Goal: Navigation & Orientation: Find specific page/section

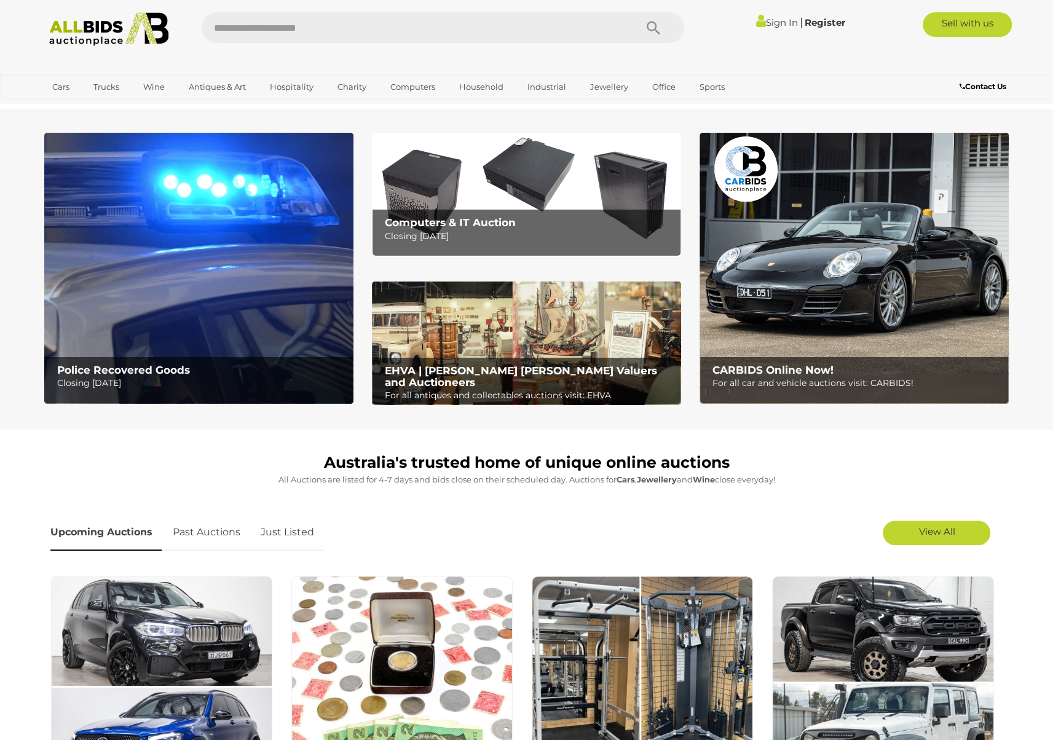
click at [560, 296] on img at bounding box center [526, 343] width 309 height 124
click at [1043, 302] on section "Police Recovered Goods Closing [DATE] Computers & IT Auction Closing [DATE]" at bounding box center [526, 269] width 1053 height 320
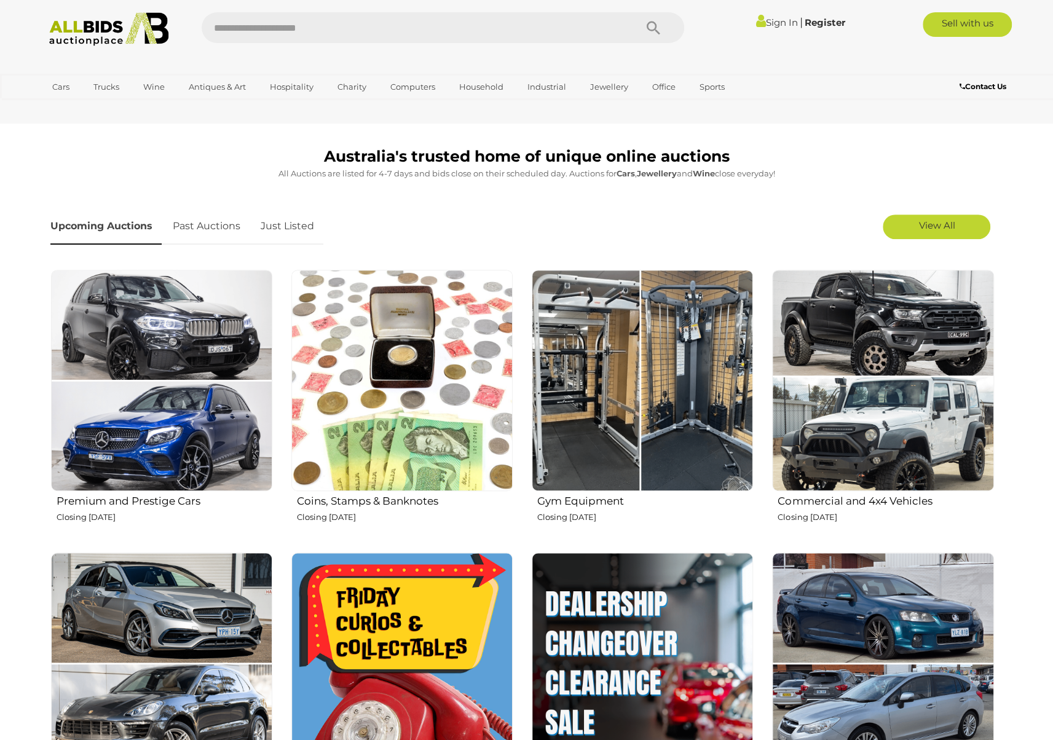
scroll to position [307, 0]
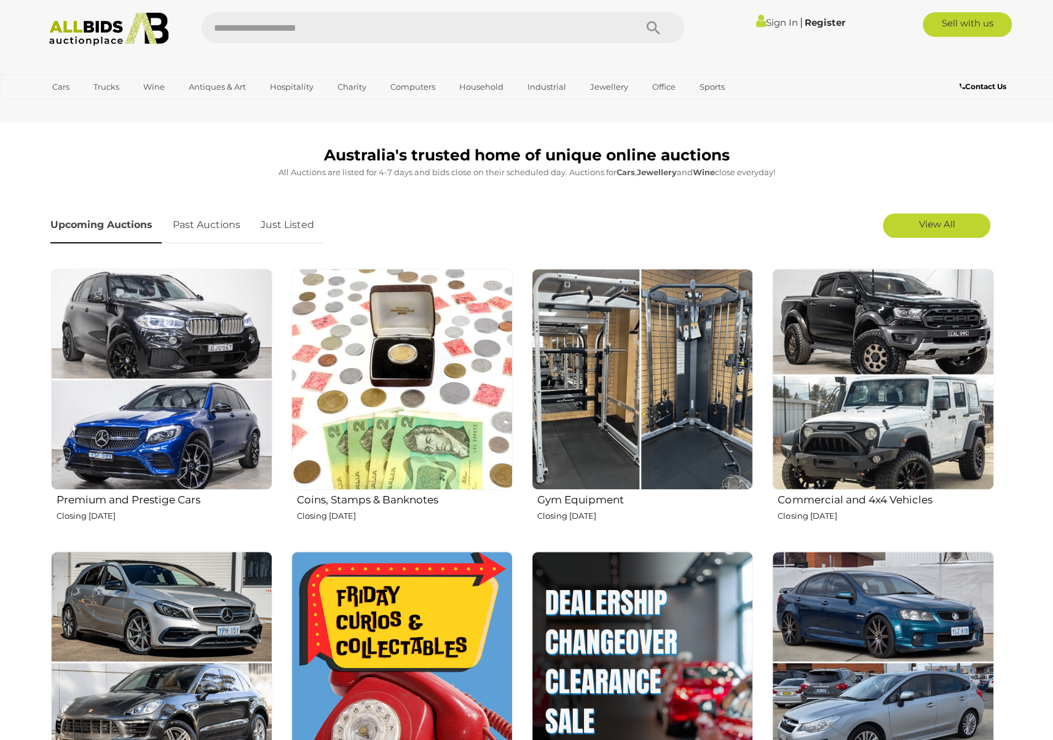
click at [1036, 316] on section "Australia's trusted home of unique online auctions All Auctions are listed for …" at bounding box center [526, 511] width 1053 height 779
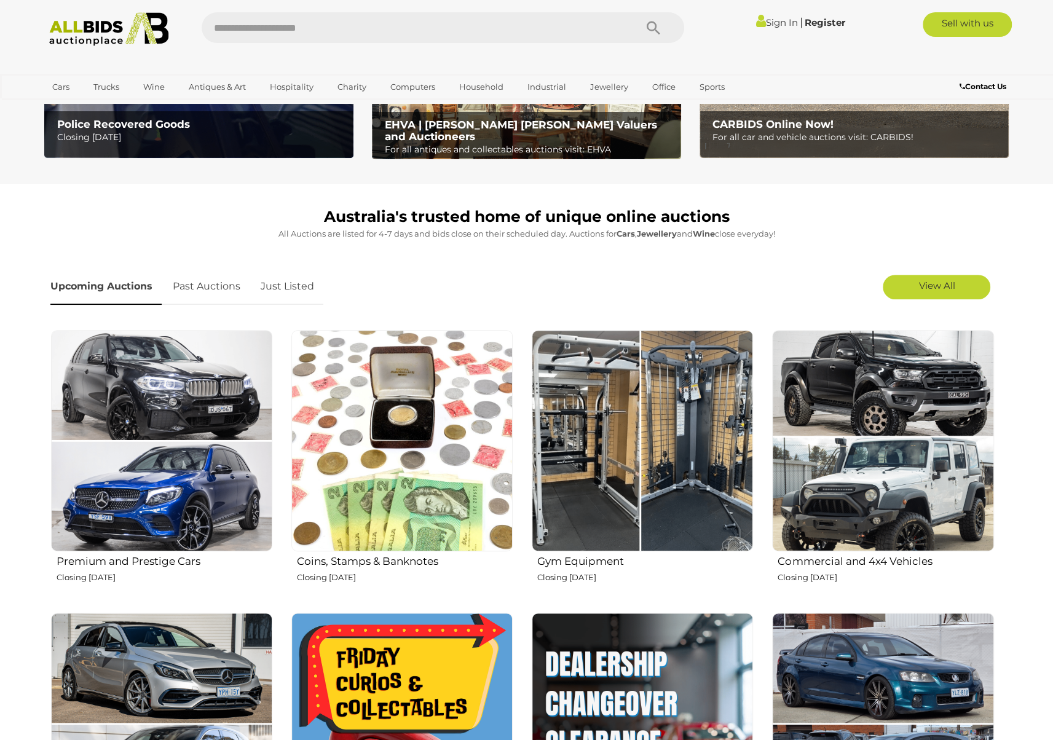
scroll to position [0, 0]
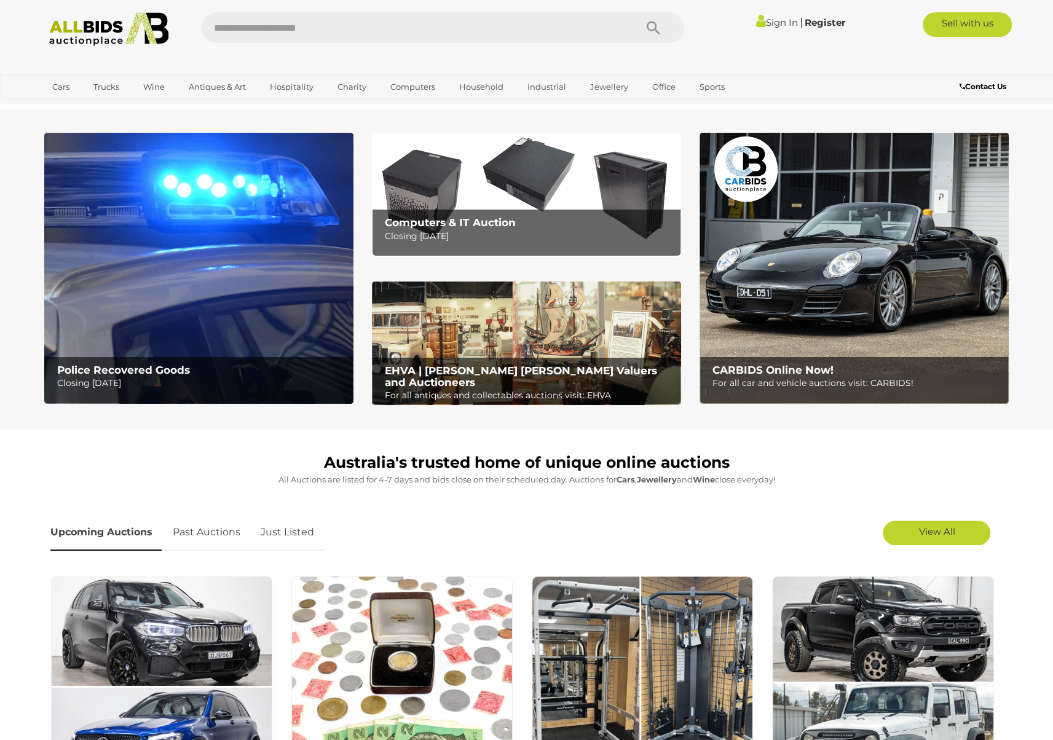
click at [300, 341] on img at bounding box center [198, 268] width 309 height 271
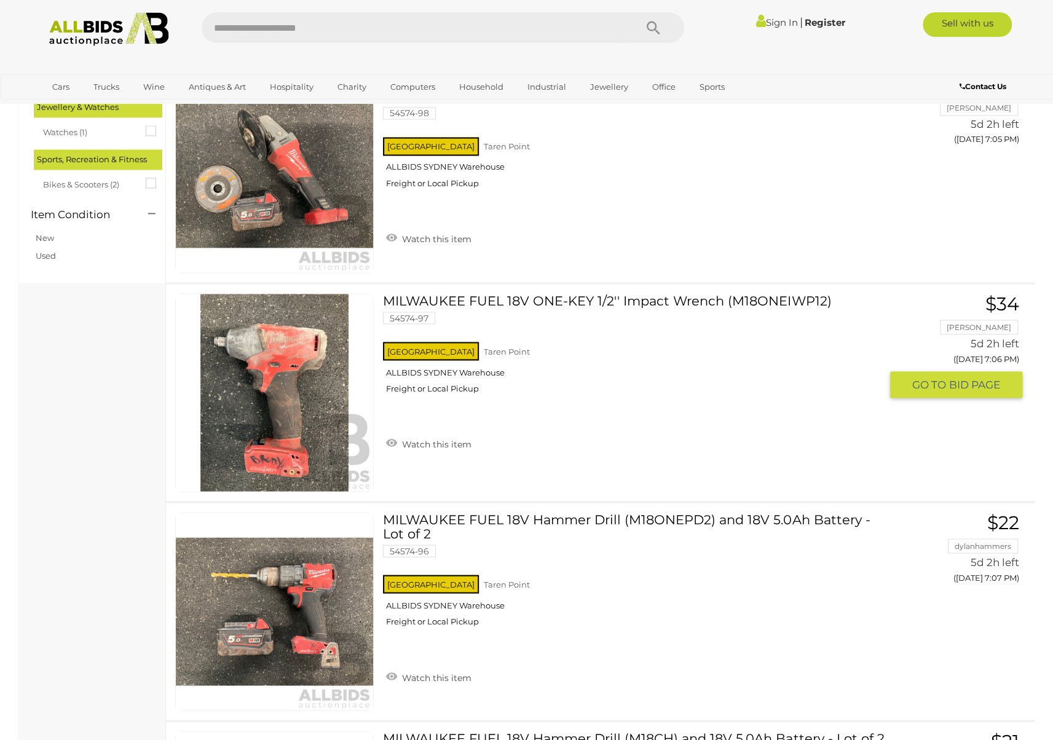
scroll to position [1352, 0]
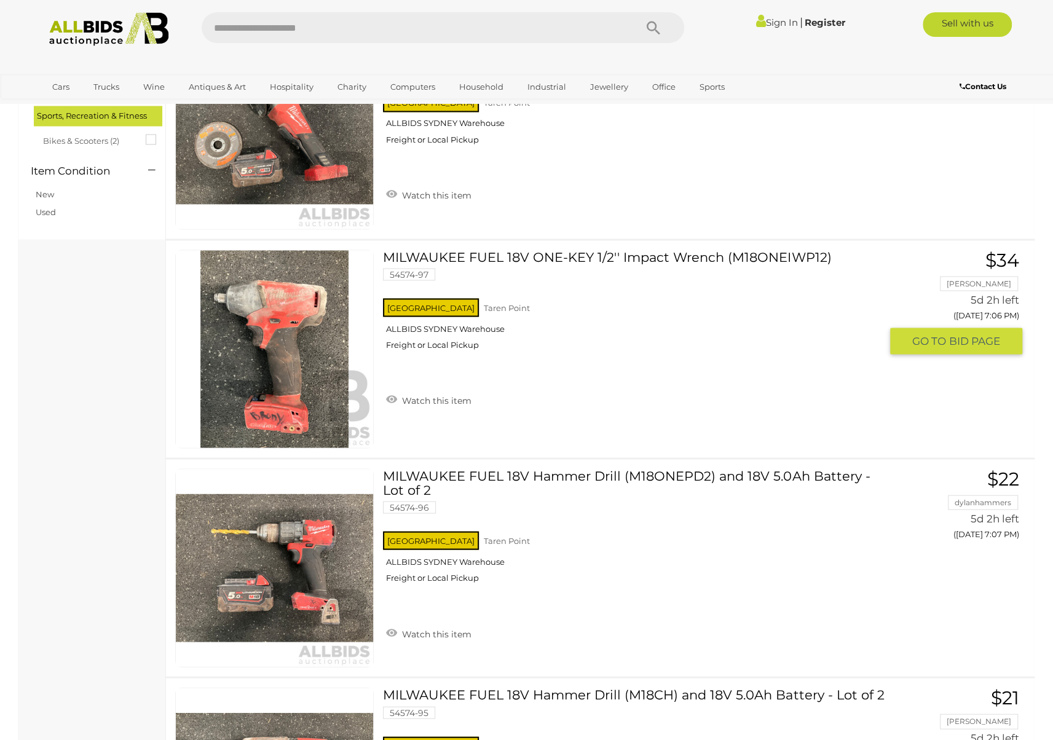
drag, startPoint x: 839, startPoint y: 438, endPoint x: 155, endPoint y: 434, distance: 684.5
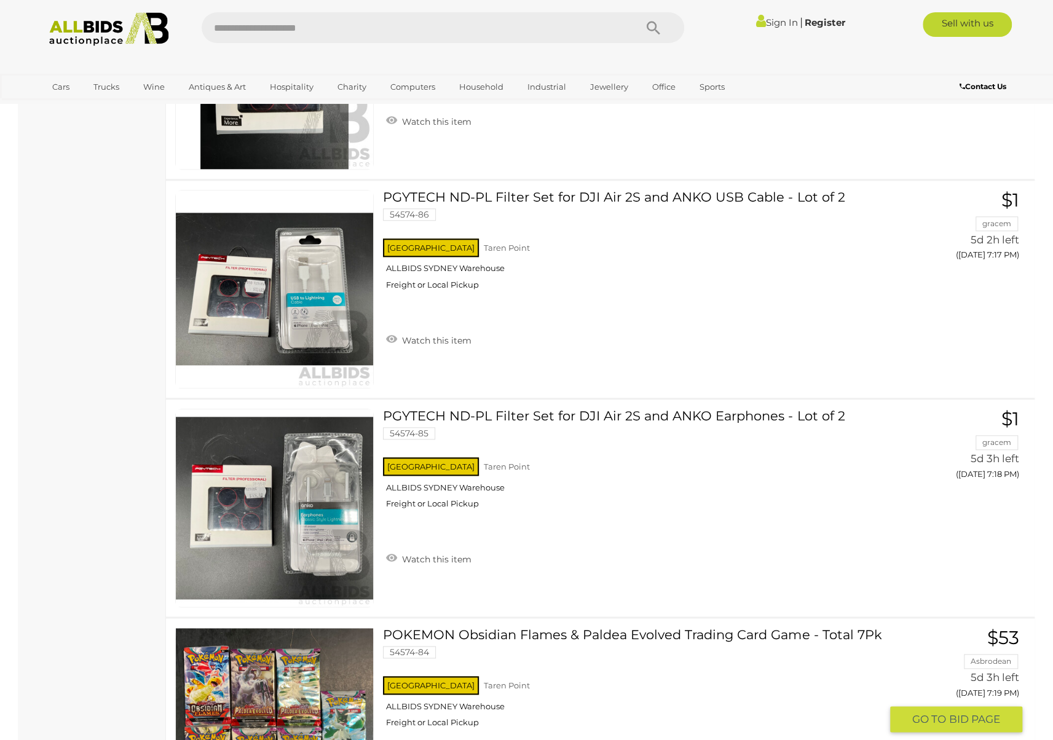
scroll to position [3994, 0]
